Goal: Task Accomplishment & Management: Use online tool/utility

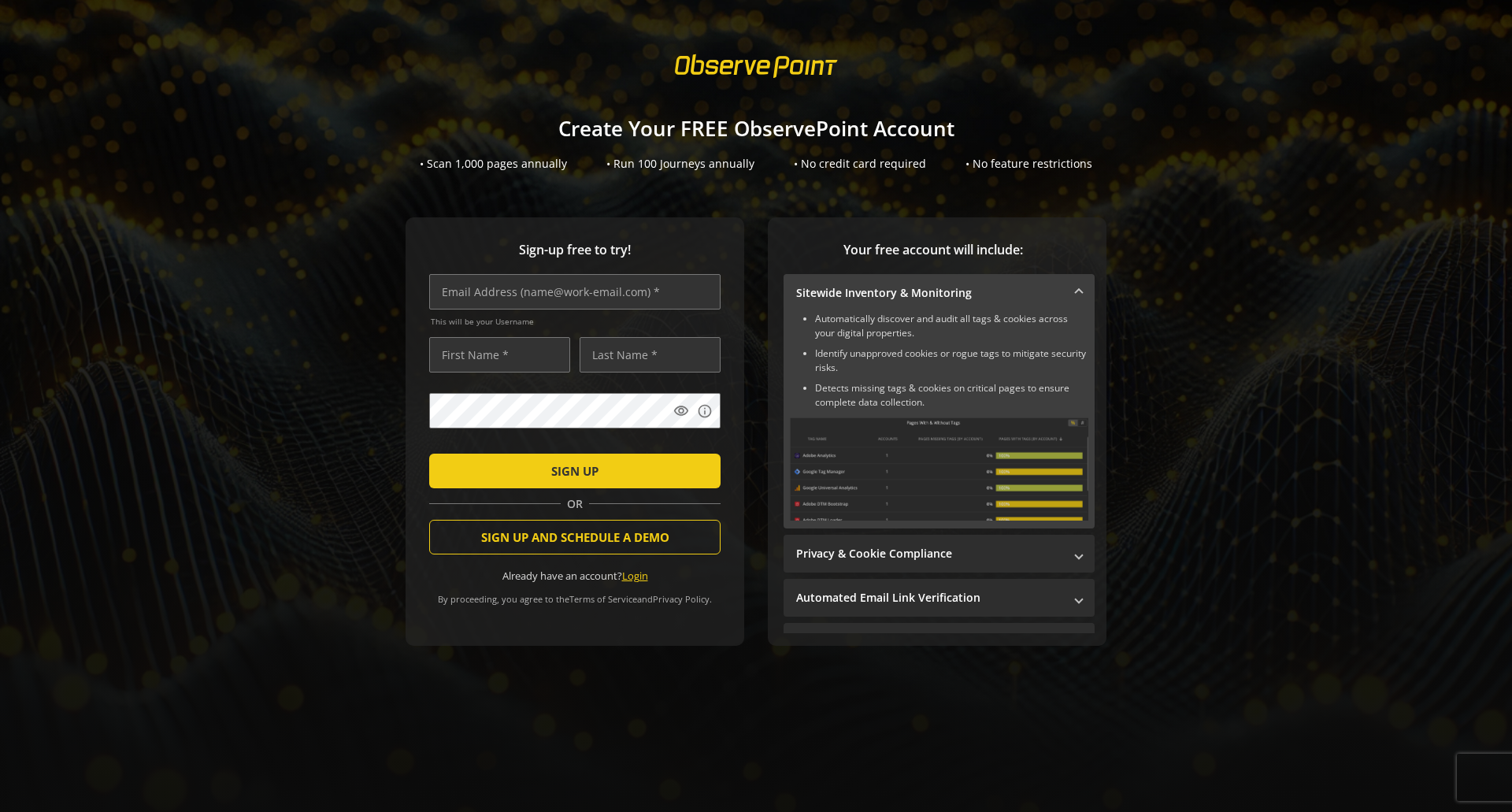
click at [632, 572] on link "Login" at bounding box center [635, 576] width 26 height 14
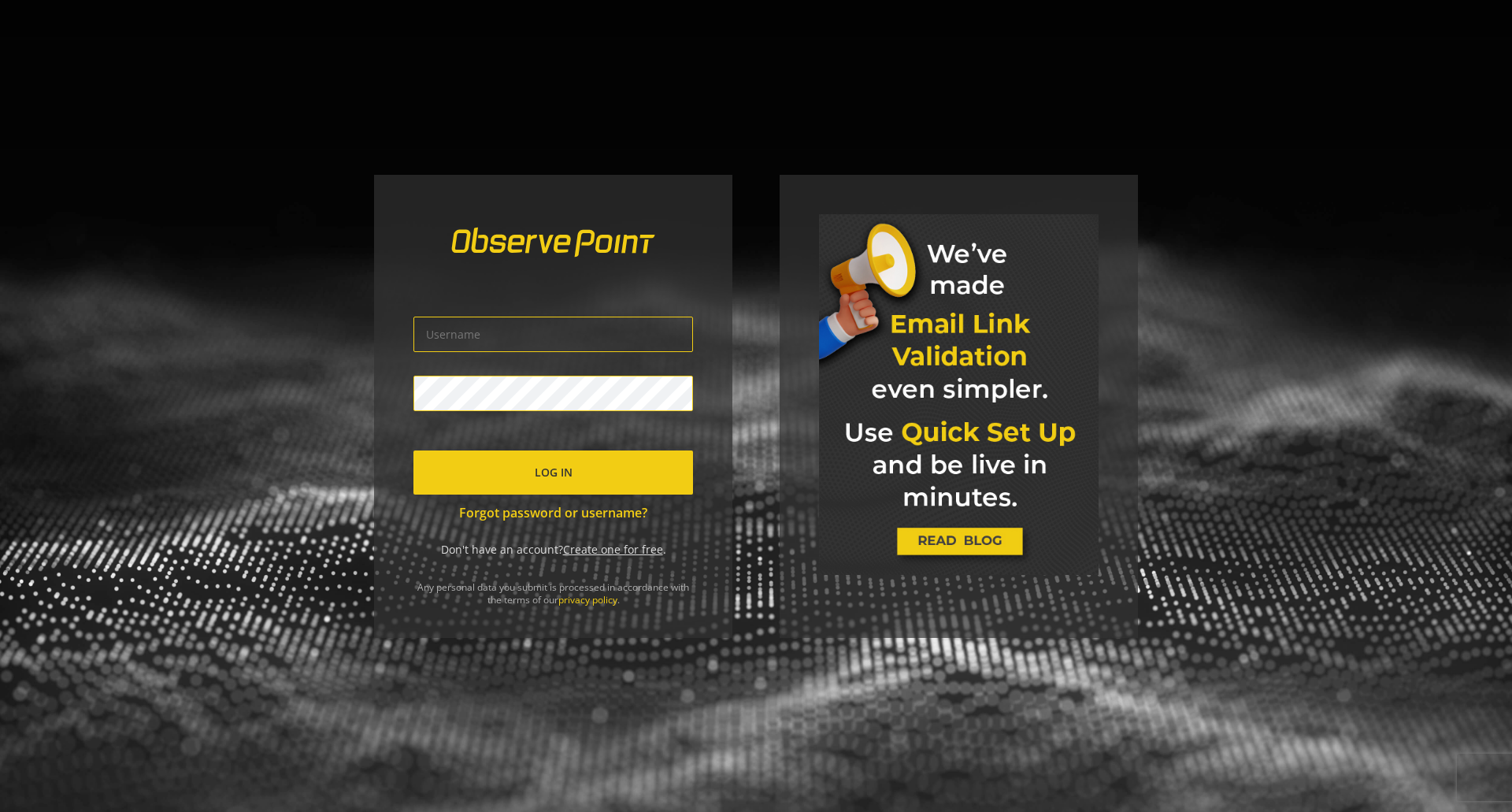
type input "[PERSON_NAME][EMAIL_ADDRESS][DOMAIN_NAME]"
click at [688, 328] on input "[PERSON_NAME][EMAIL_ADDRESS][DOMAIN_NAME]" at bounding box center [553, 335] width 280 height 35
click at [470, 474] on span "submit" at bounding box center [553, 473] width 280 height 38
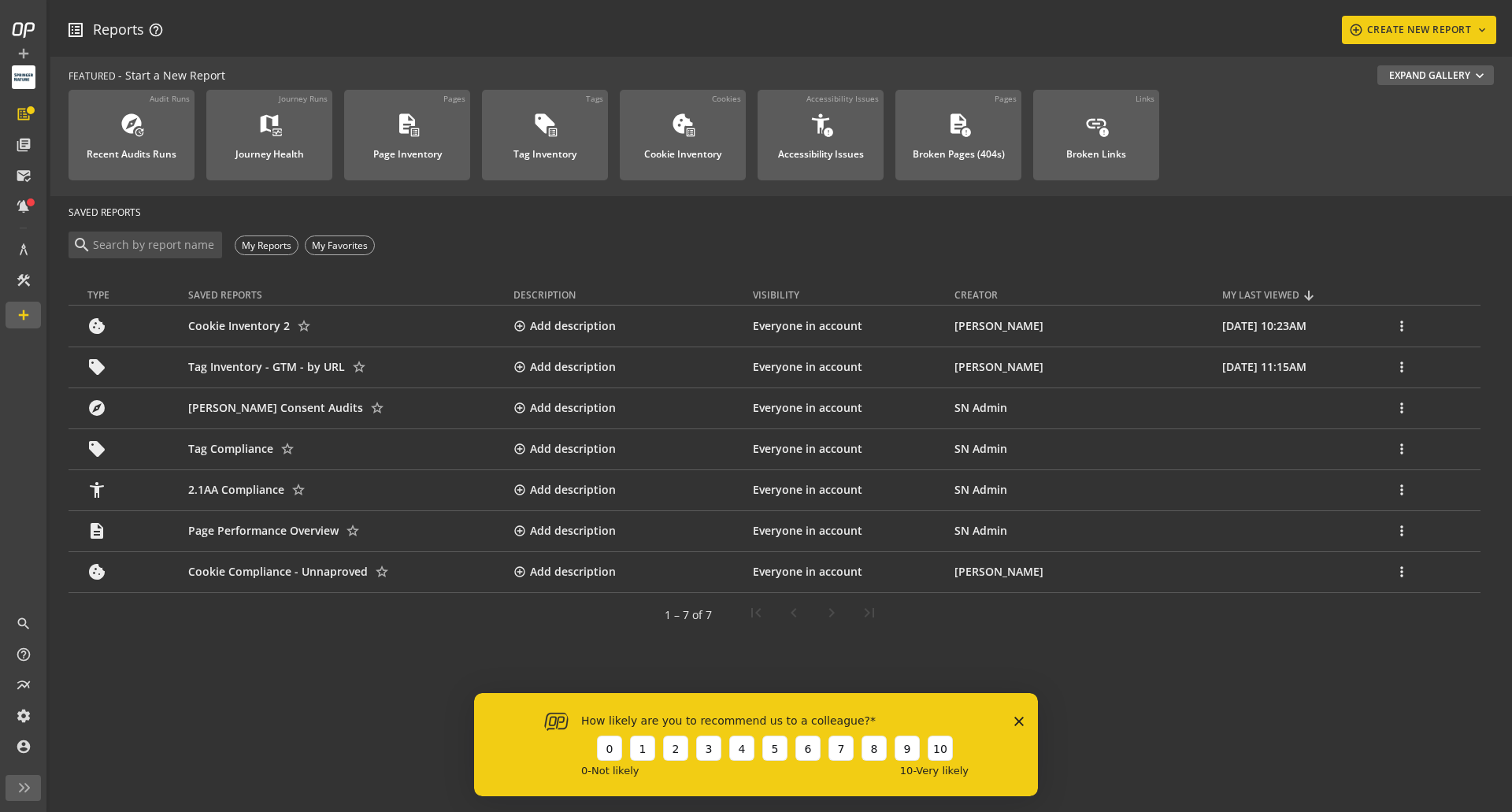
click at [1009, 717] on div "How likely are you to recommend us to a colleague? 0 1 2 3 4 5 6 7 8 9 10 0 - N…" at bounding box center [756, 744] width 564 height 103
